Goal: Information Seeking & Learning: Find specific page/section

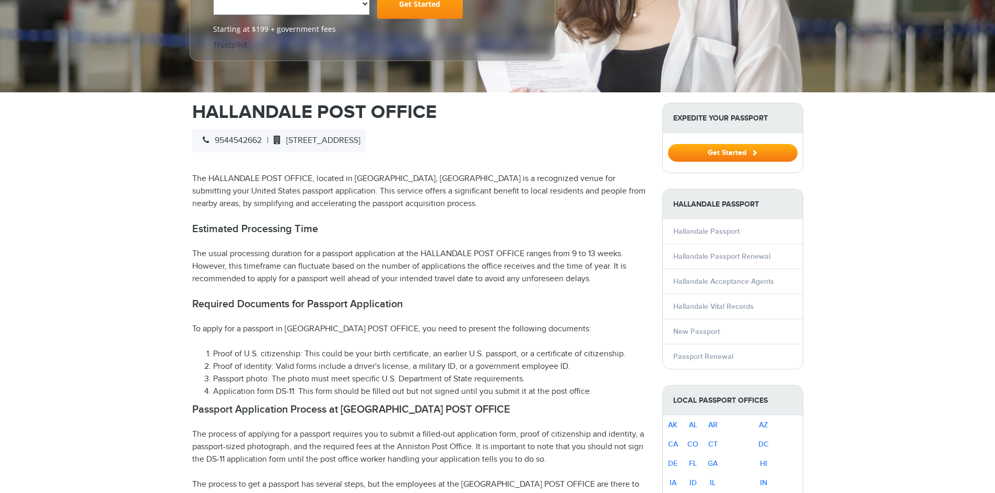
scroll to position [261, 0]
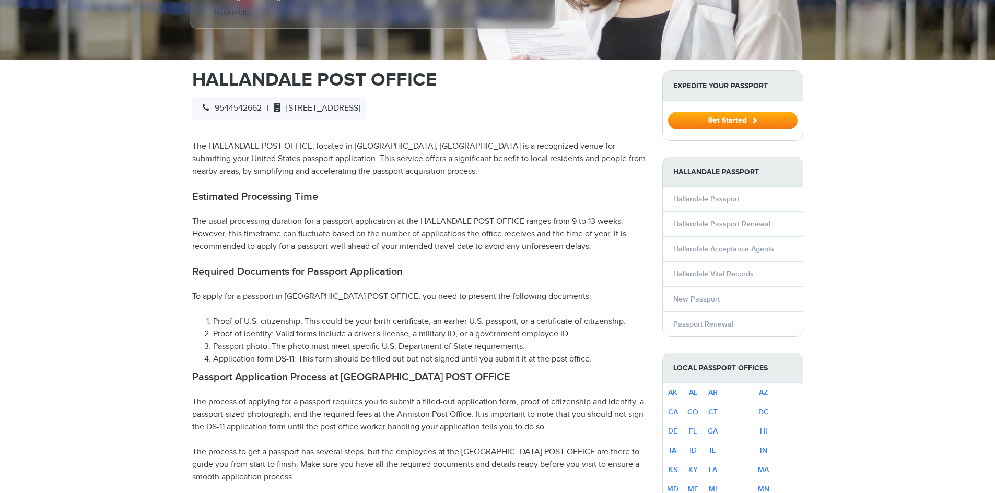
select select "**********"
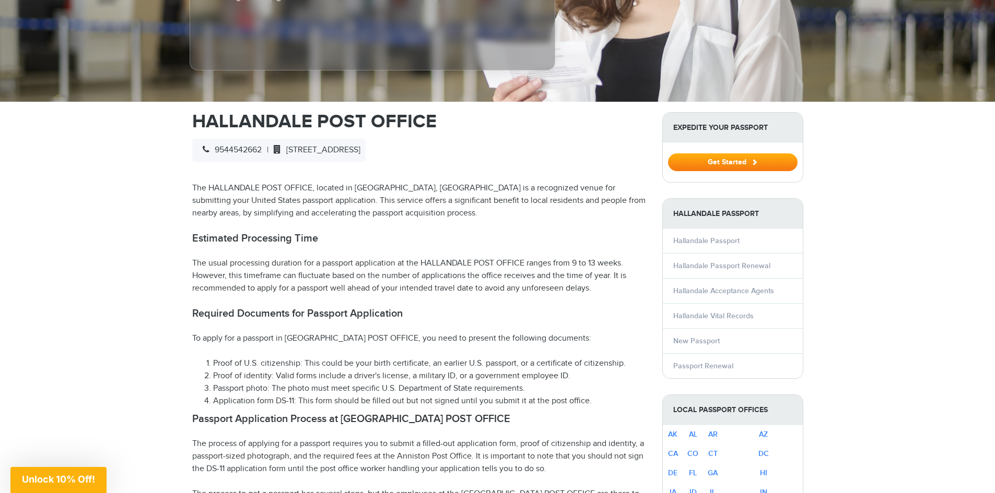
scroll to position [0, 0]
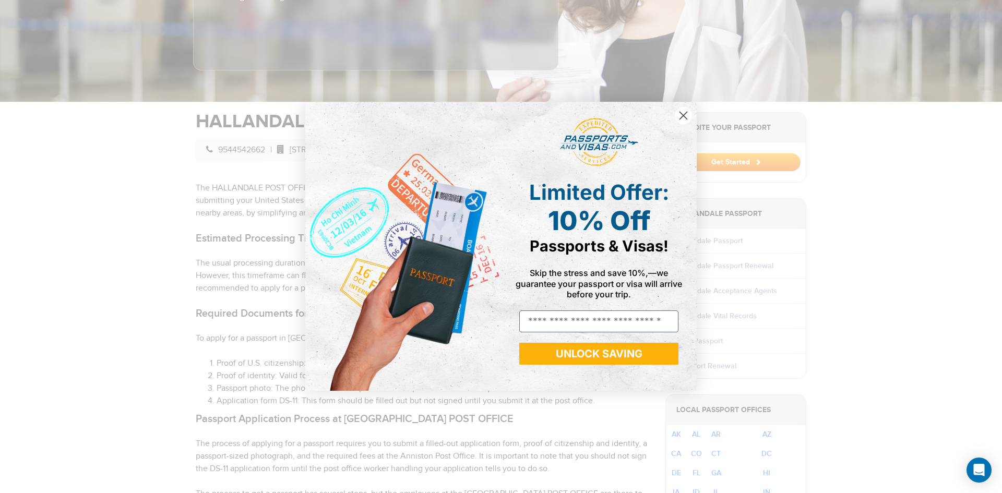
click at [681, 114] on circle "Close dialog" at bounding box center [683, 115] width 17 height 17
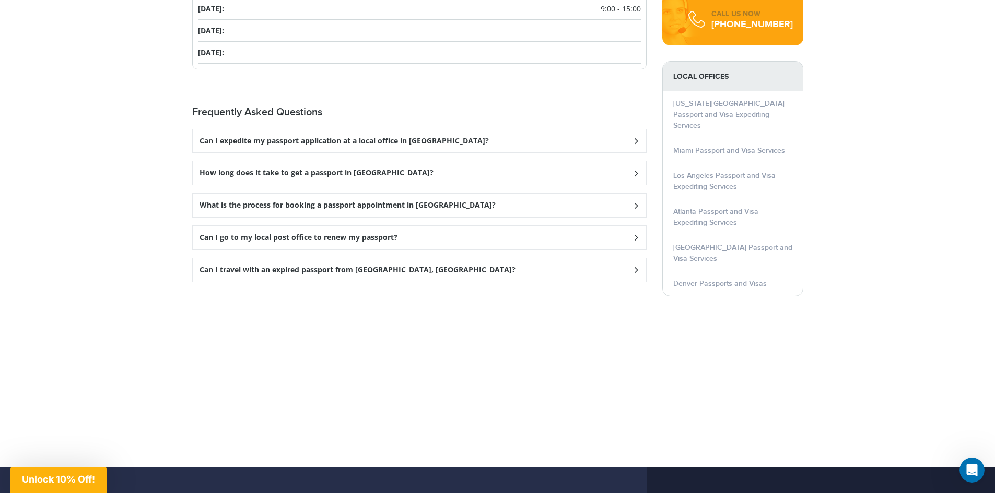
scroll to position [1358, 0]
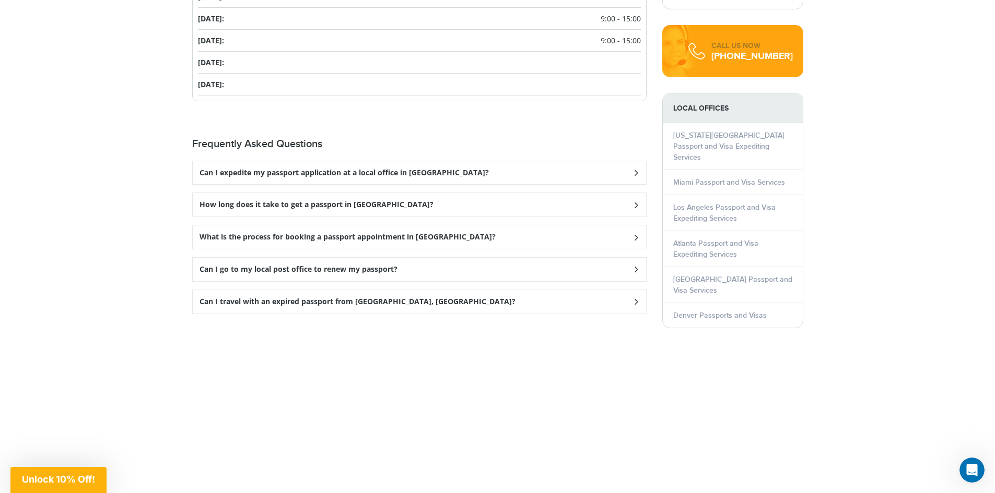
click at [635, 169] on icon at bounding box center [635, 172] width 10 height 7
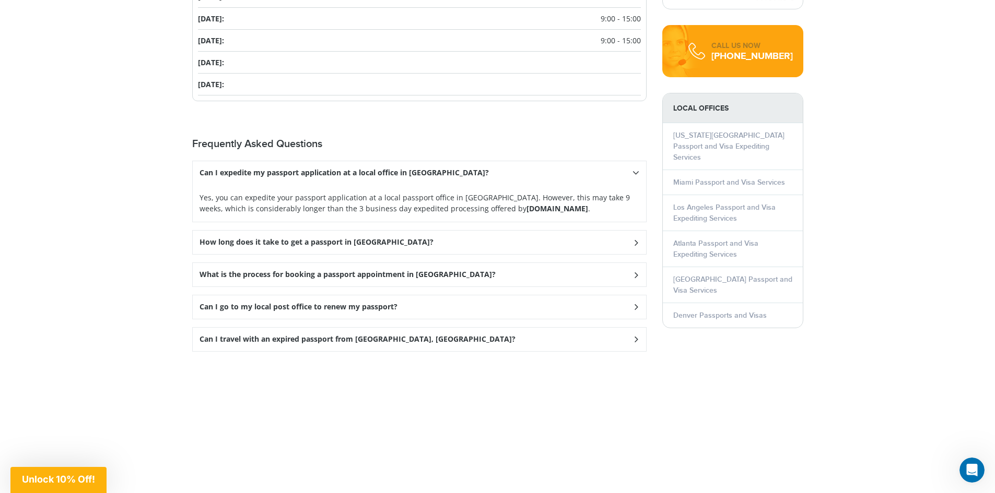
click at [638, 272] on icon at bounding box center [635, 275] width 10 height 7
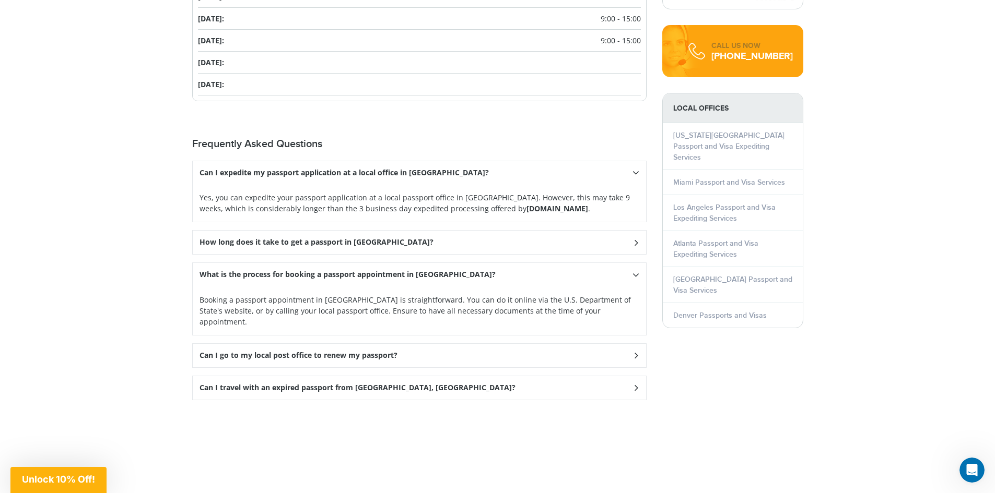
click at [636, 352] on icon at bounding box center [635, 355] width 10 height 7
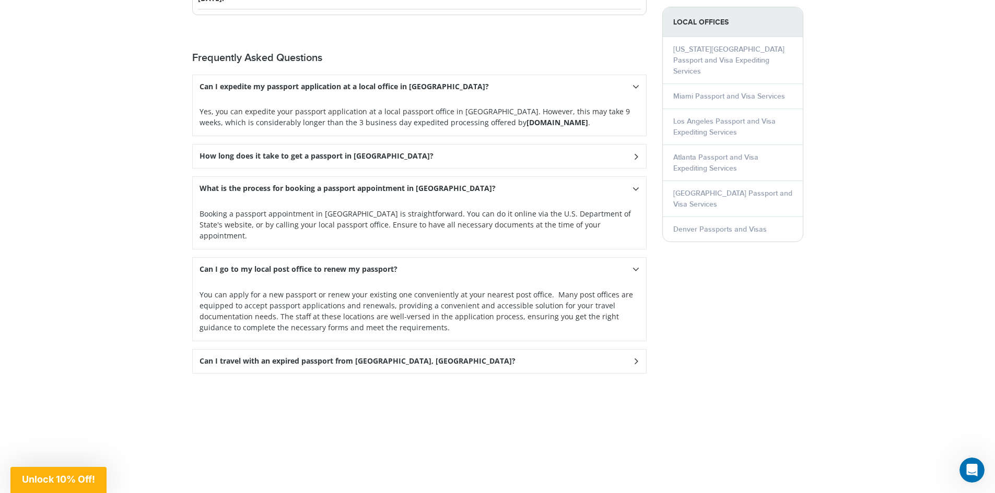
scroll to position [1462, 0]
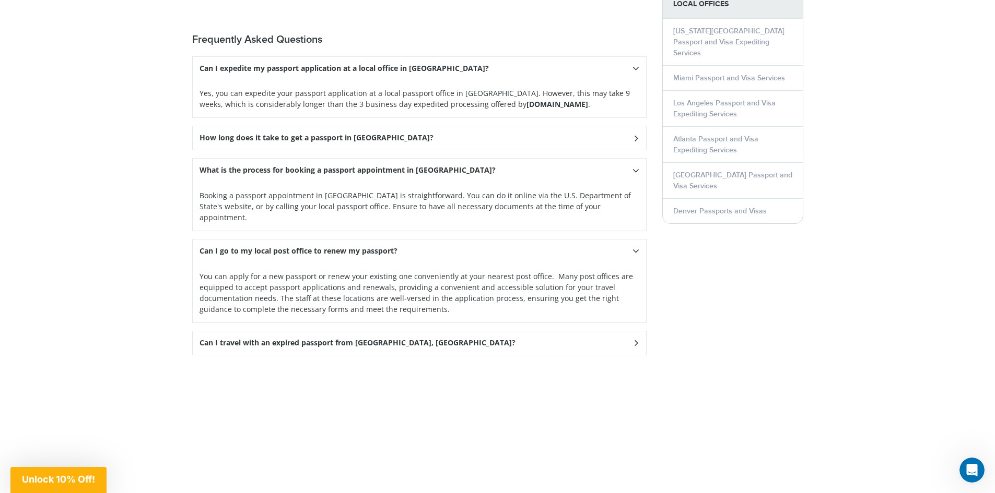
click at [636, 340] on icon at bounding box center [635, 343] width 10 height 7
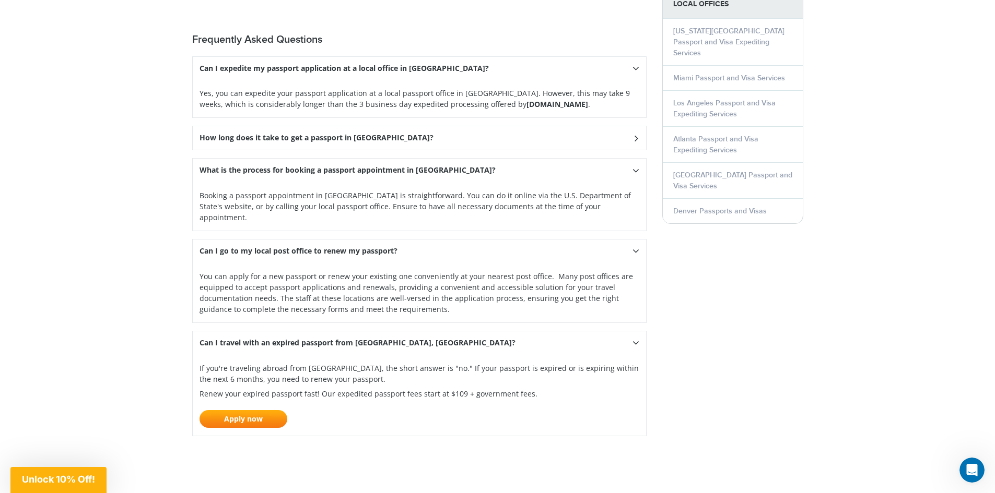
click at [638, 135] on icon at bounding box center [635, 138] width 10 height 7
